Goal: Find specific page/section: Find specific page/section

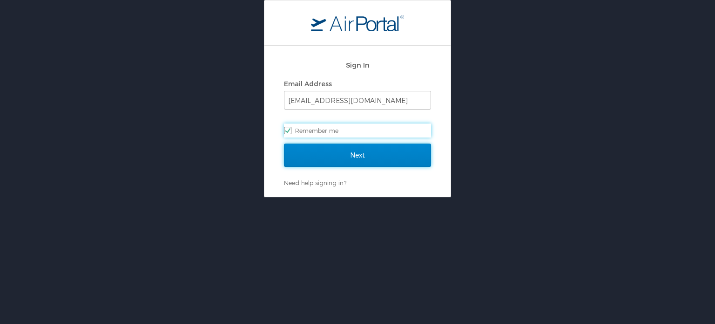
click at [340, 157] on input "Next" at bounding box center [357, 154] width 147 height 23
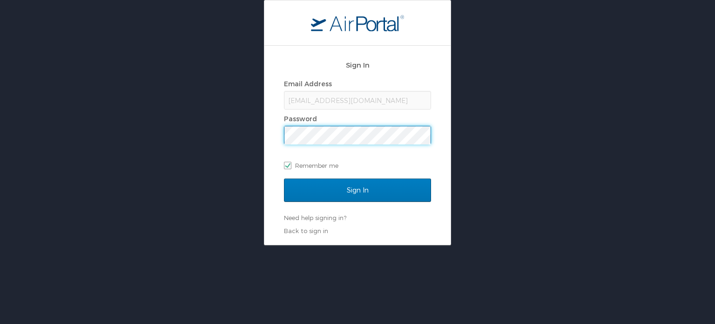
click at [364, 204] on div "Sign In" at bounding box center [357, 195] width 147 height 35
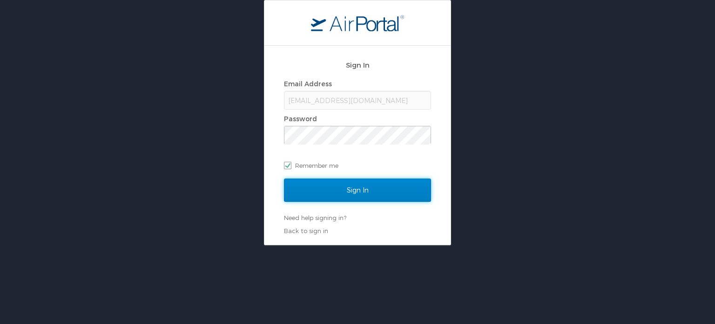
click at [368, 190] on input "Sign In" at bounding box center [357, 189] width 147 height 23
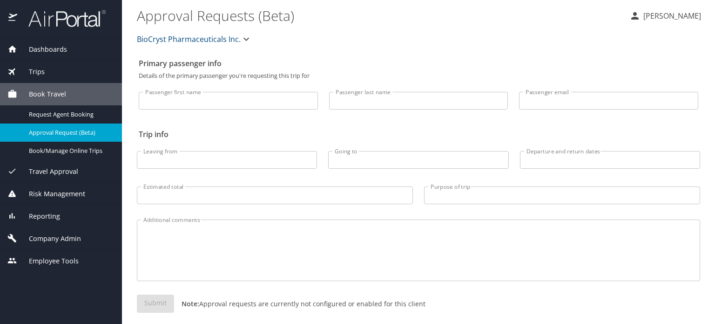
click at [87, 12] on img at bounding box center [62, 18] width 88 height 18
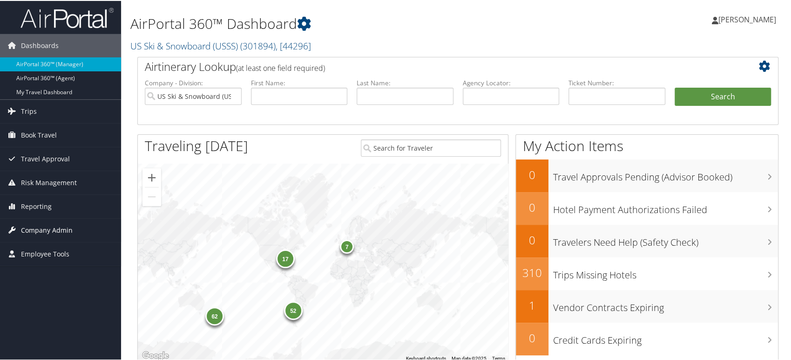
click at [67, 229] on span "Company Admin" at bounding box center [47, 228] width 52 height 23
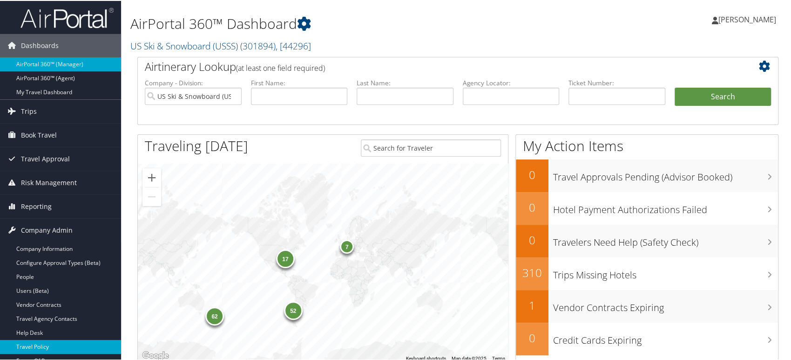
click at [44, 344] on link "Travel Policy" at bounding box center [60, 346] width 121 height 14
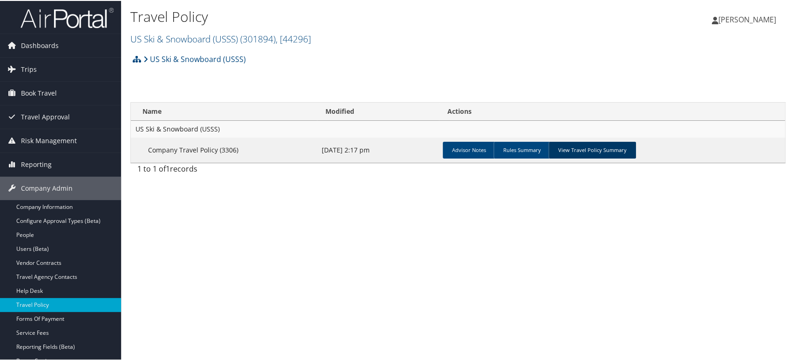
click at [582, 146] on link "View Travel Policy Summary" at bounding box center [593, 149] width 88 height 17
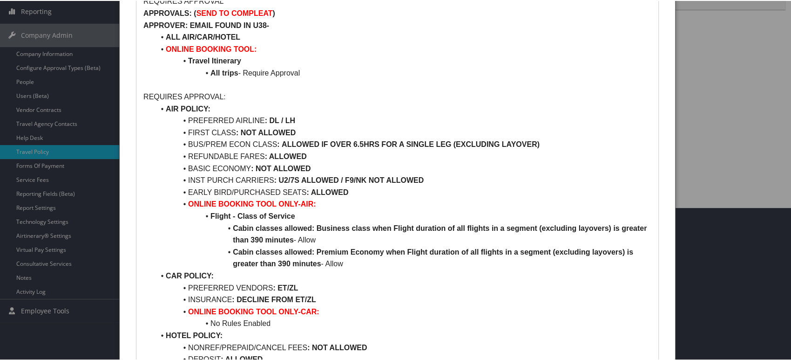
scroll to position [155, 0]
